Goal: Task Accomplishment & Management: Manage account settings

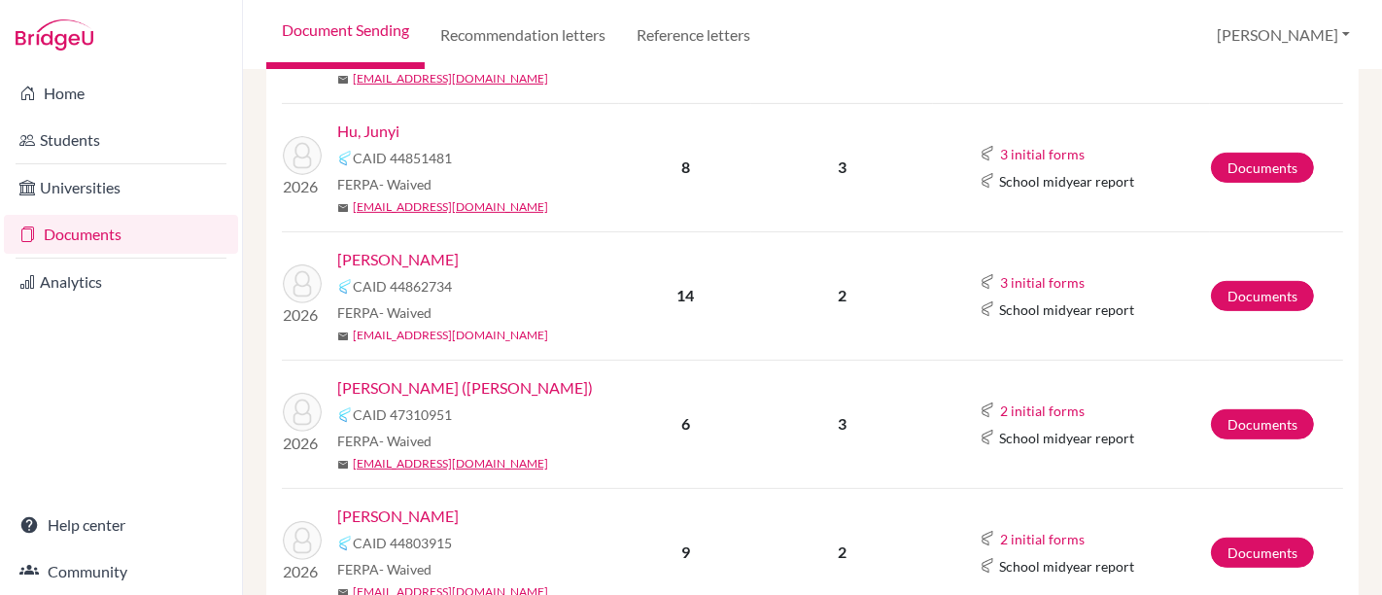
scroll to position [647, 0]
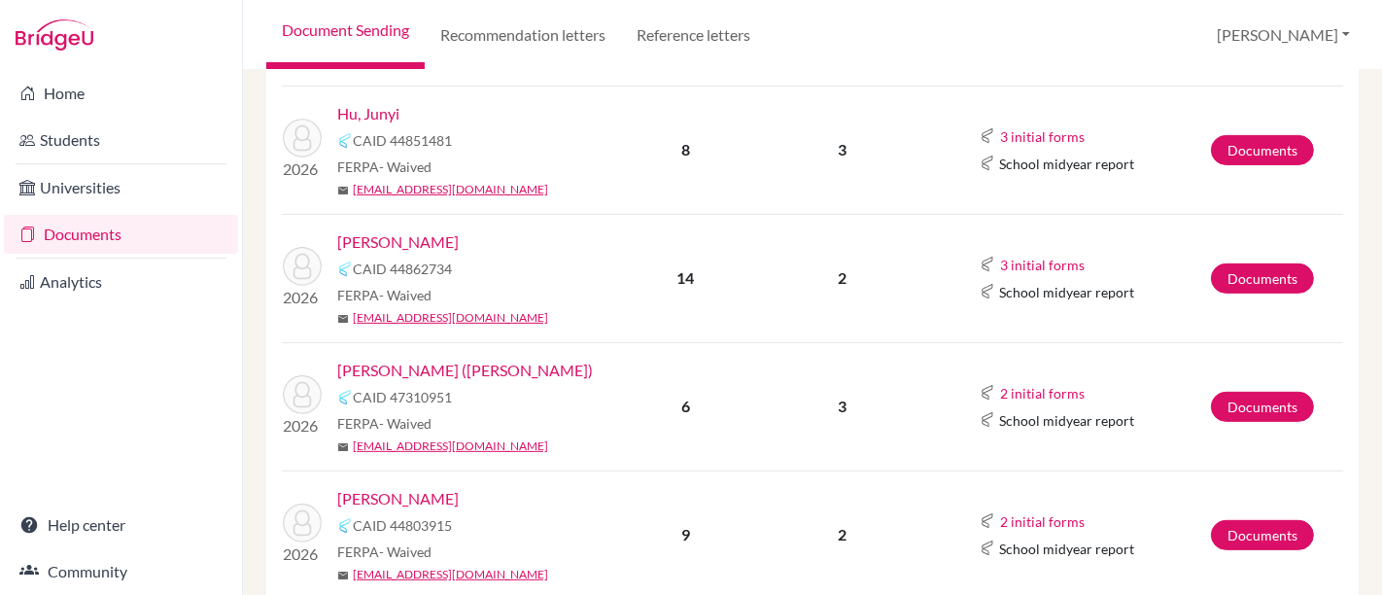
click at [370, 236] on link "Kim, Kevin" at bounding box center [398, 241] width 122 height 23
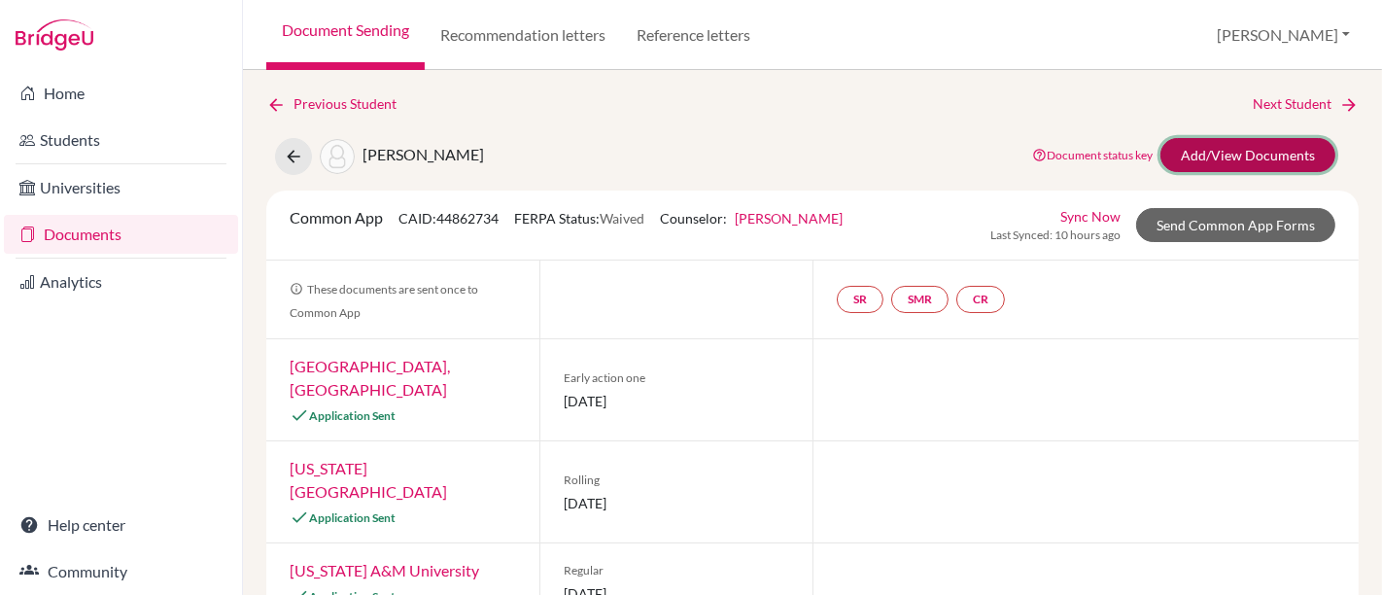
click at [1218, 159] on link "Add/View Documents" at bounding box center [1248, 155] width 175 height 34
click at [302, 152] on button at bounding box center [293, 156] width 37 height 37
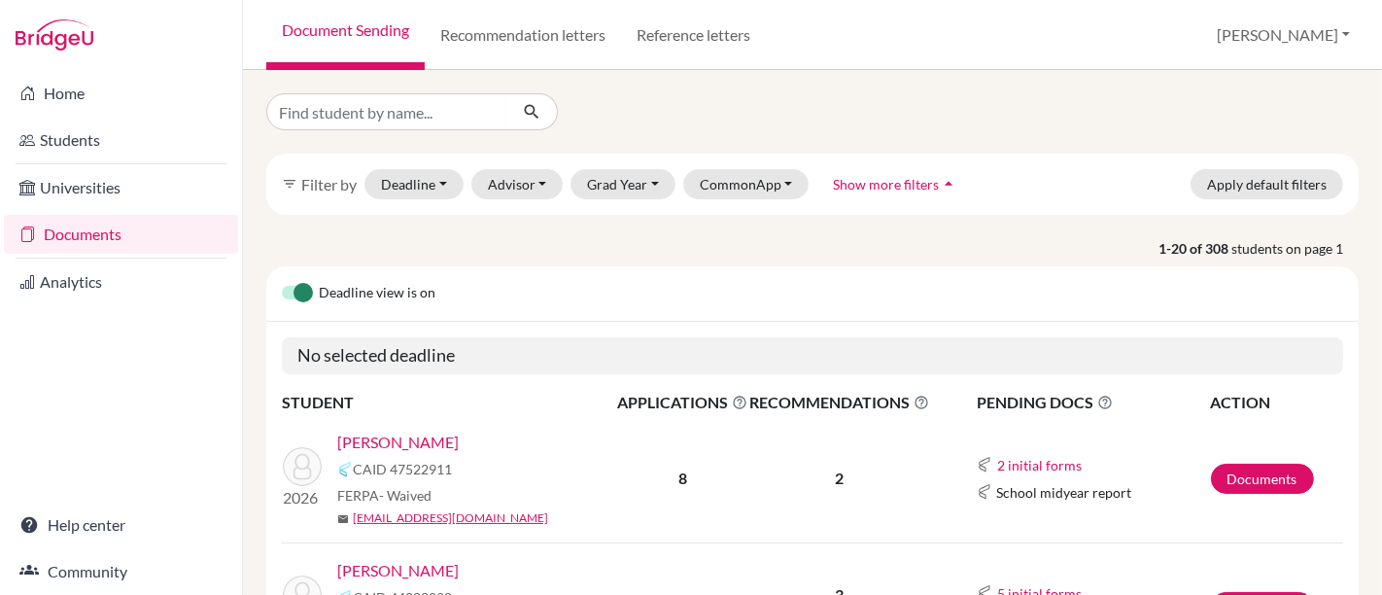
click at [80, 234] on link "Documents" at bounding box center [121, 234] width 234 height 39
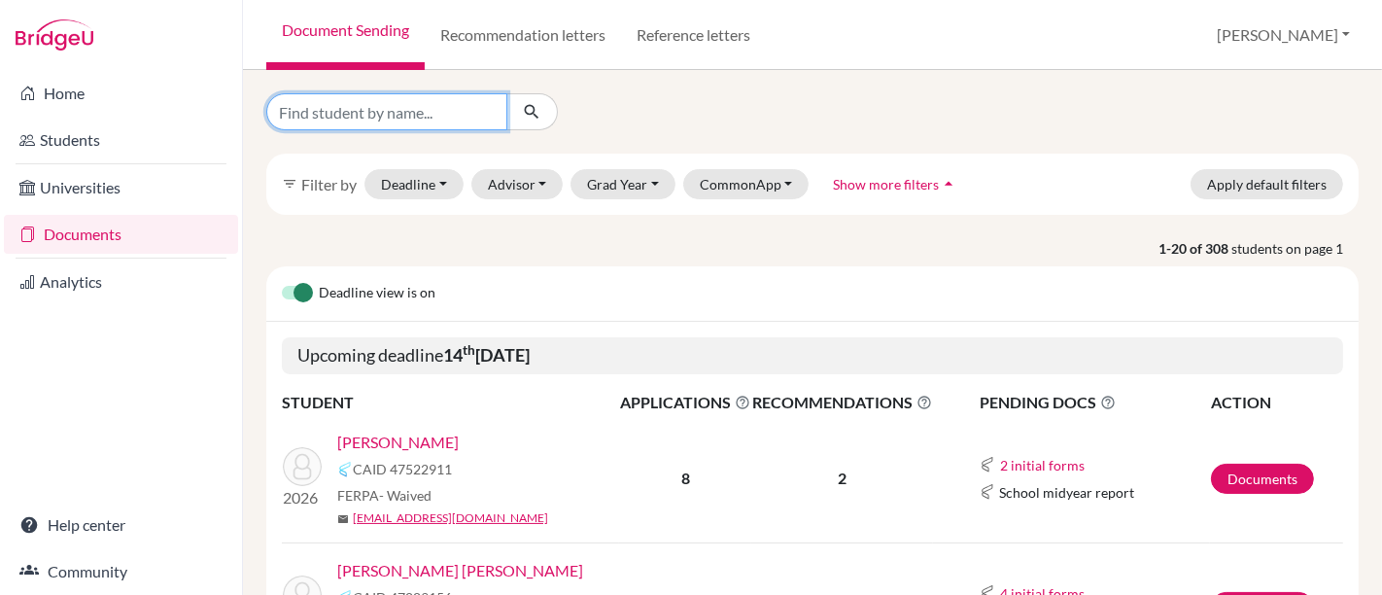
click at [405, 110] on input "Find student by name..." at bounding box center [386, 111] width 241 height 37
type input "halpern"
click button "submit" at bounding box center [532, 111] width 52 height 37
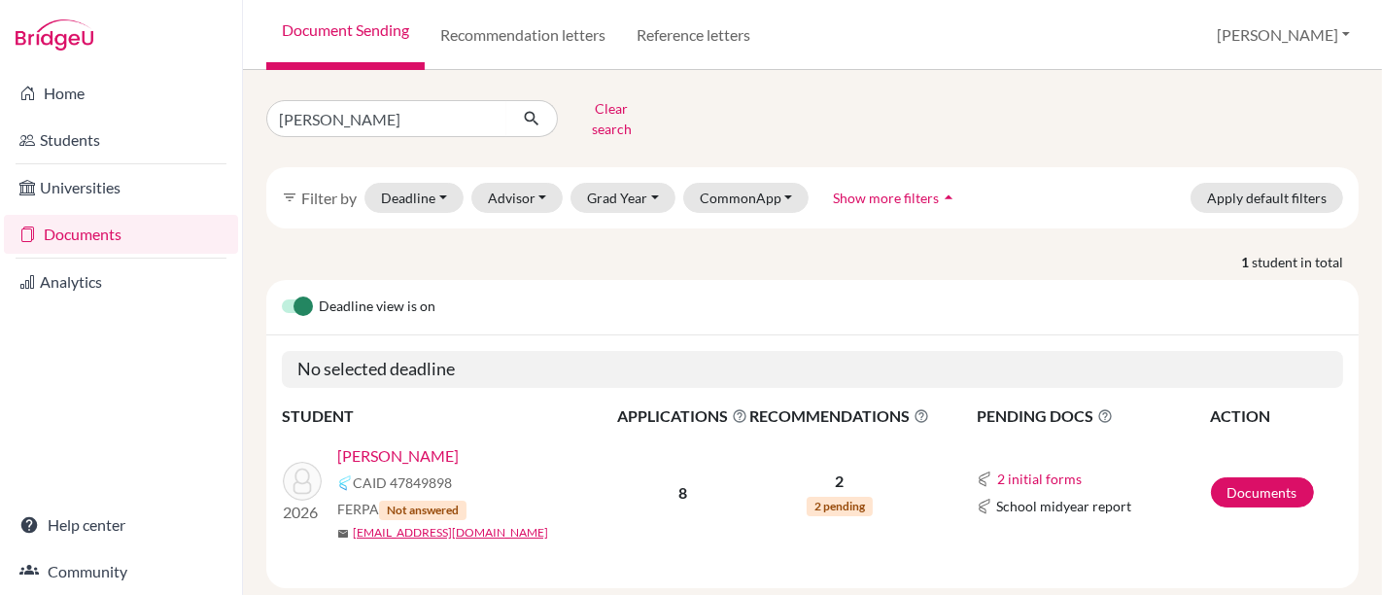
click at [398, 444] on link "[PERSON_NAME]" at bounding box center [398, 455] width 122 height 23
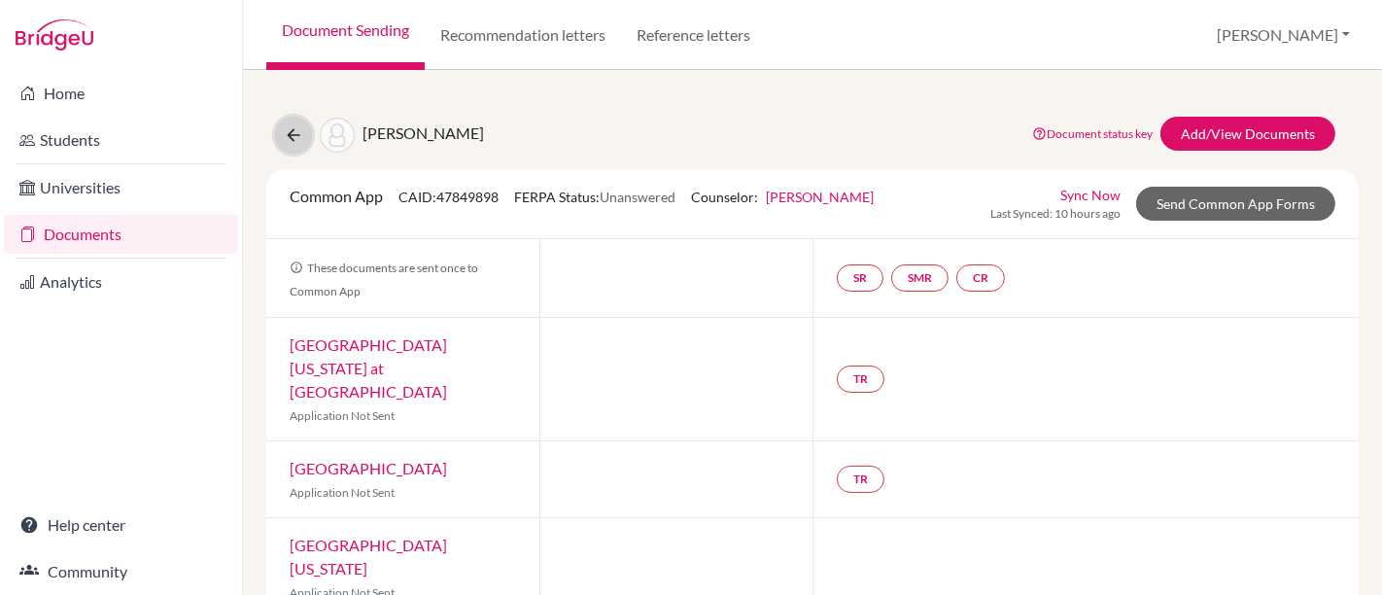
click at [297, 135] on icon at bounding box center [293, 134] width 19 height 19
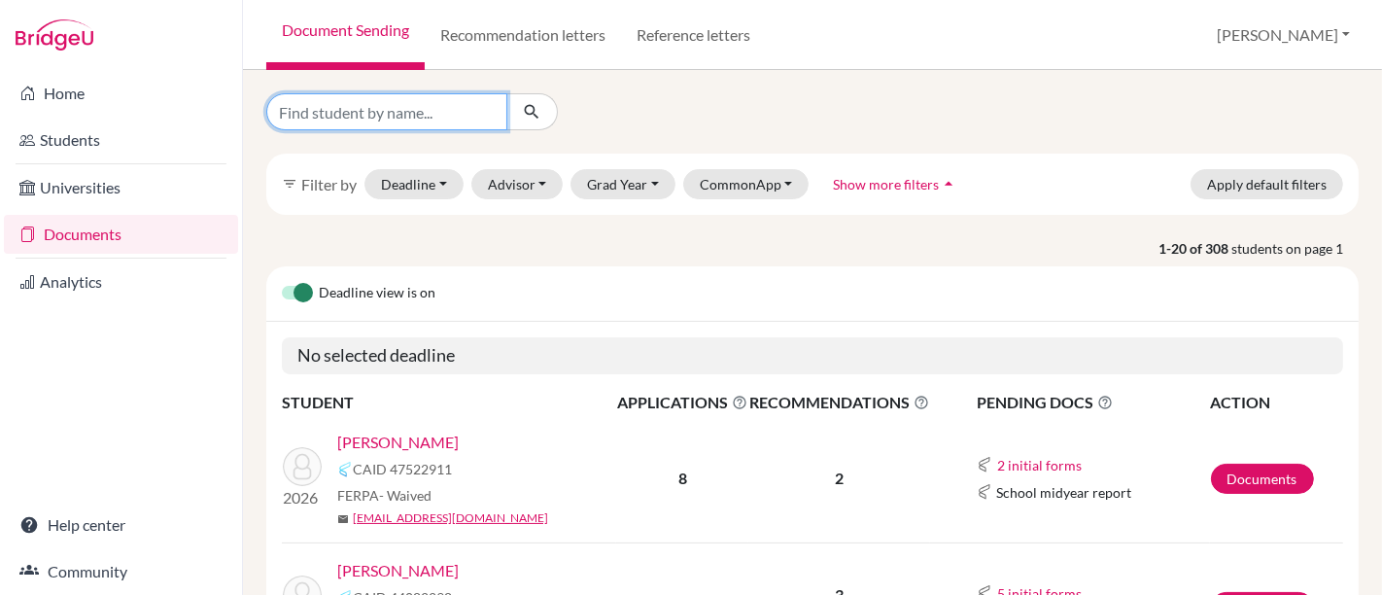
click at [425, 109] on input "Find student by name..." at bounding box center [386, 111] width 241 height 37
type input "halpern"
click button "submit" at bounding box center [532, 111] width 52 height 37
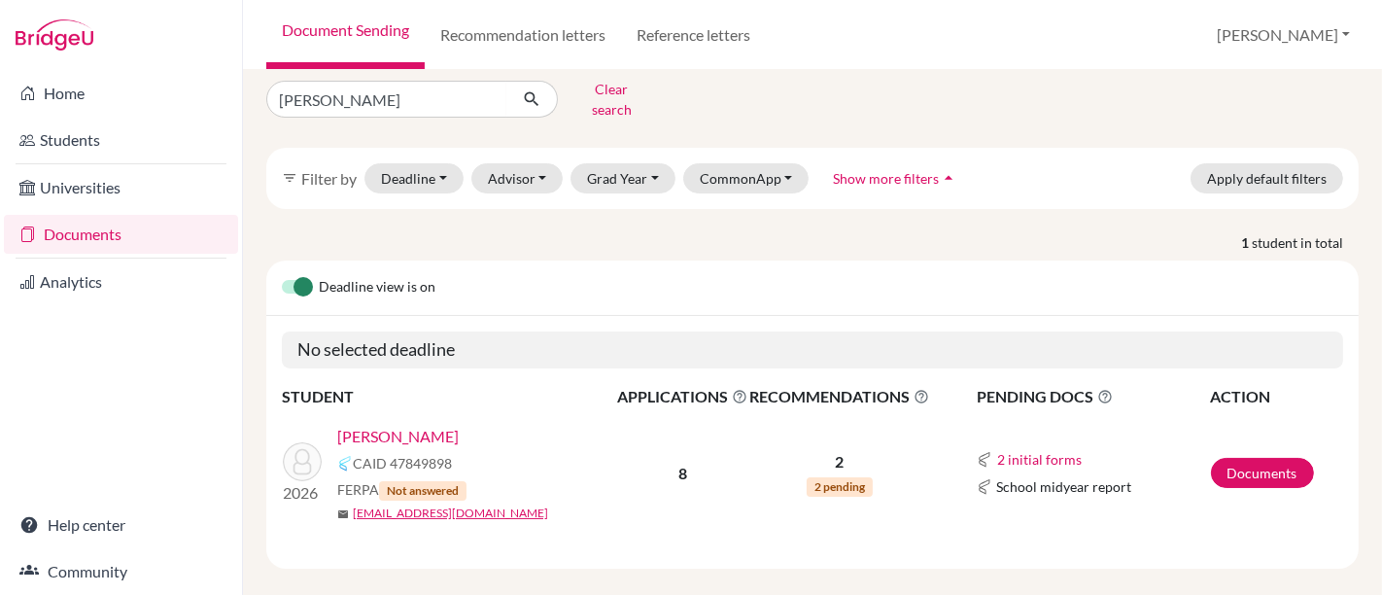
scroll to position [23, 0]
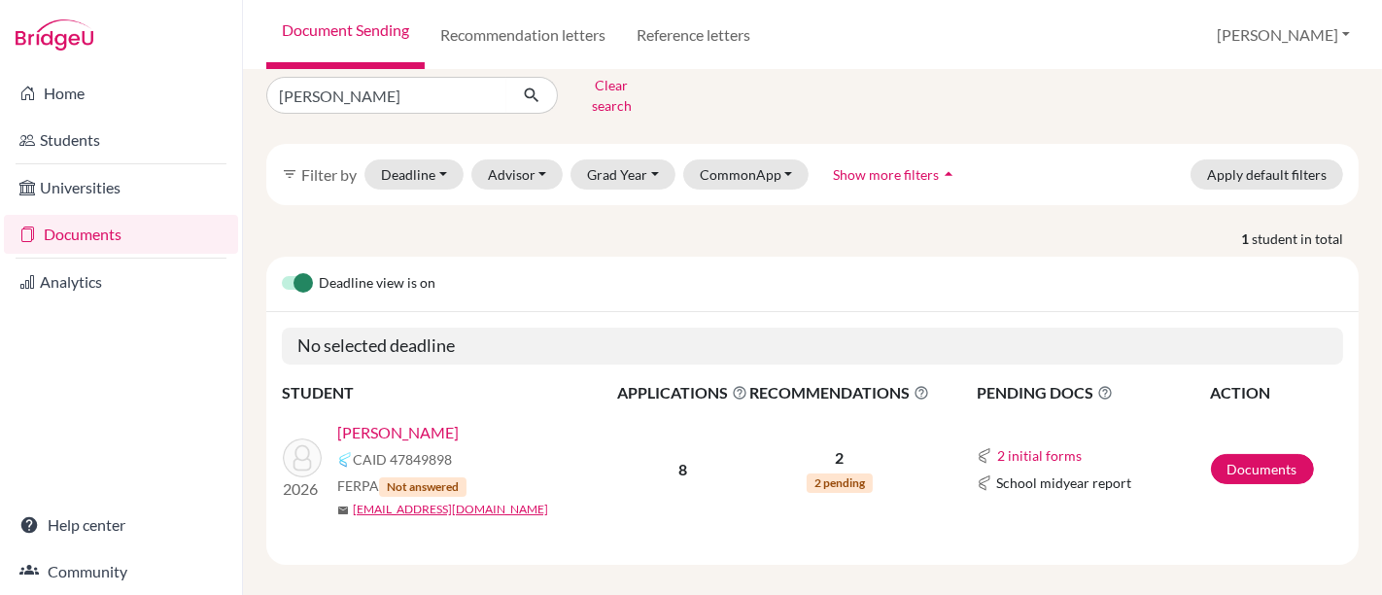
click at [459, 421] on link "[PERSON_NAME]" at bounding box center [398, 432] width 122 height 23
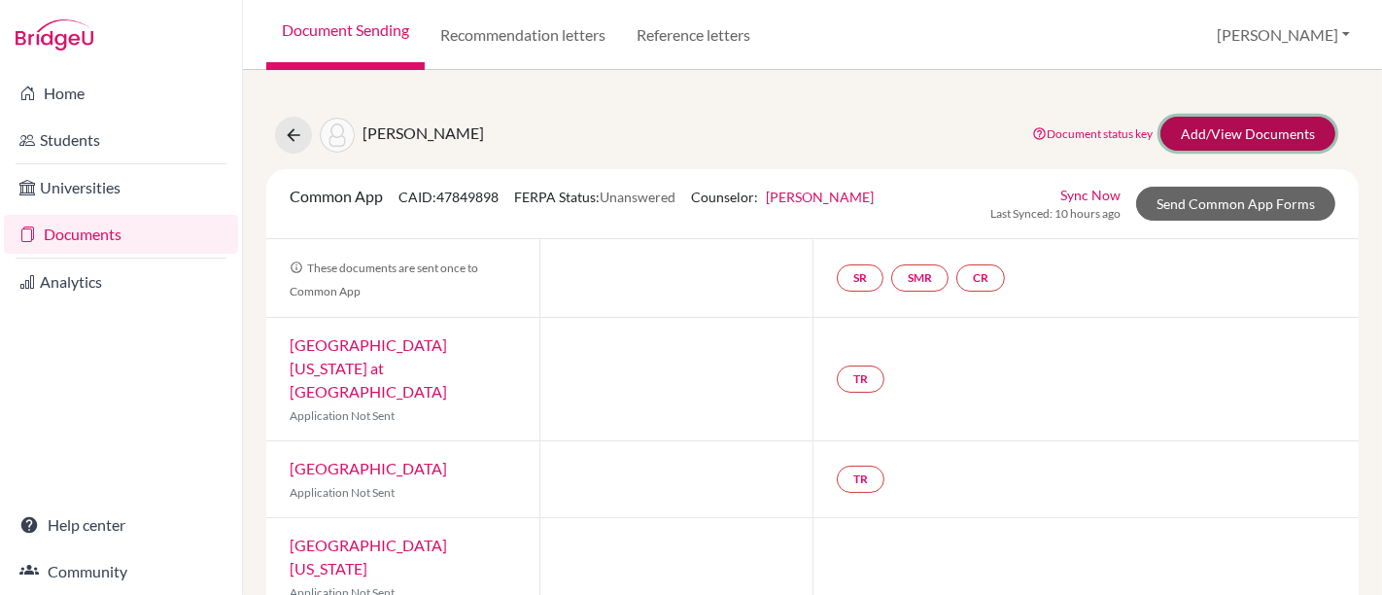
click at [1220, 134] on link "Add/View Documents" at bounding box center [1248, 134] width 175 height 34
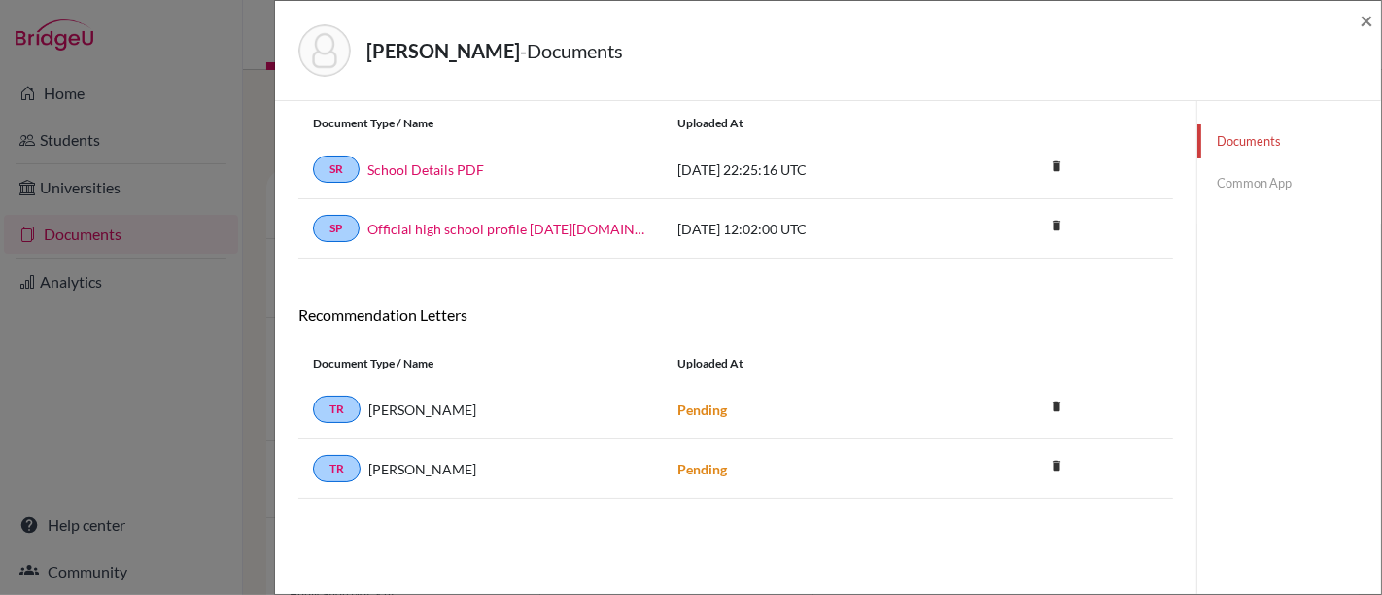
scroll to position [101, 0]
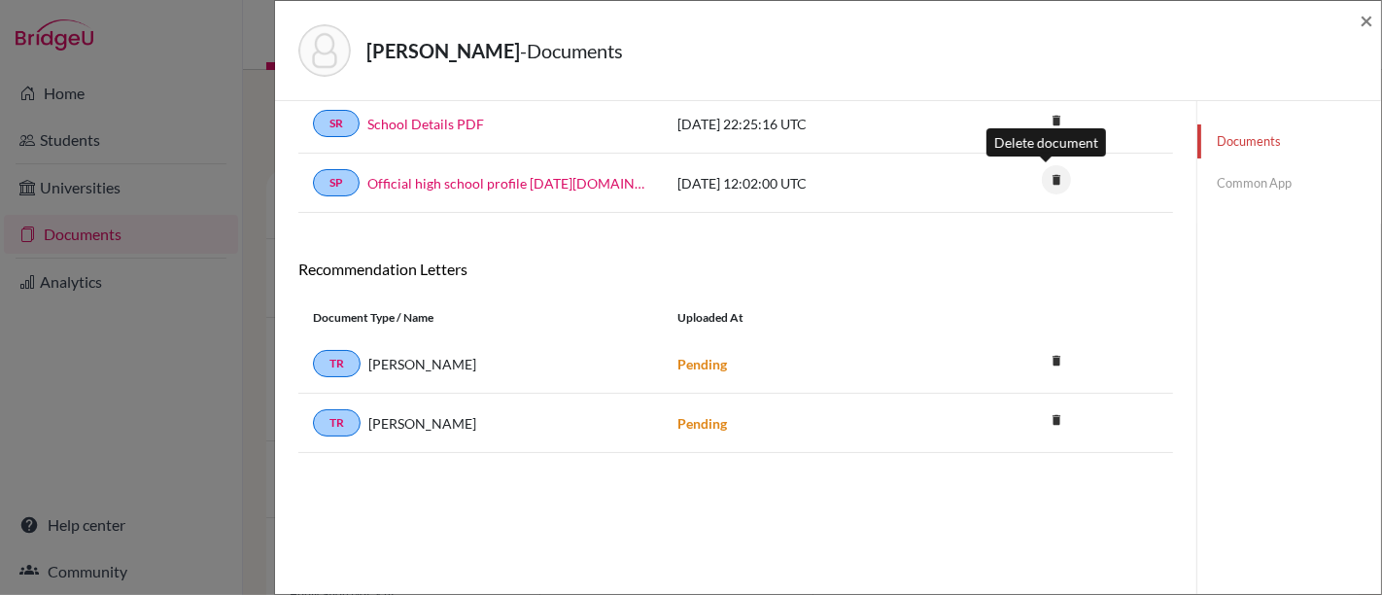
click at [1050, 181] on icon "delete" at bounding box center [1056, 179] width 29 height 29
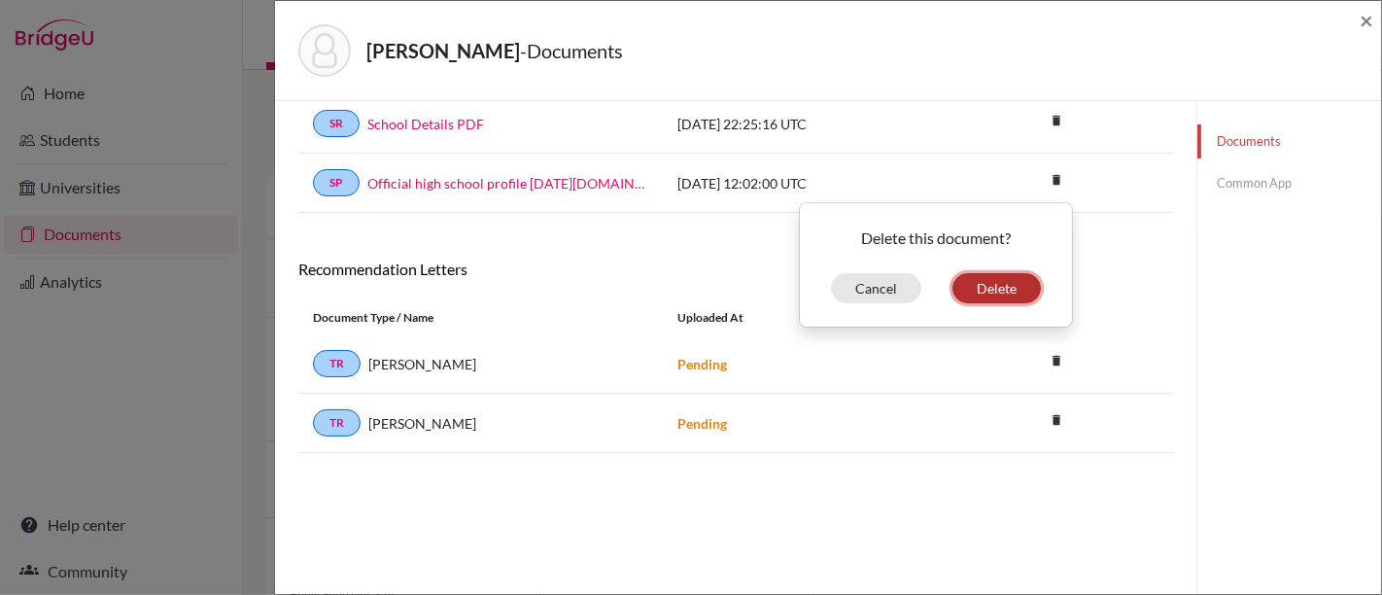
click at [962, 286] on button "Delete" at bounding box center [997, 288] width 88 height 30
